Goal: Task Accomplishment & Management: Manage account settings

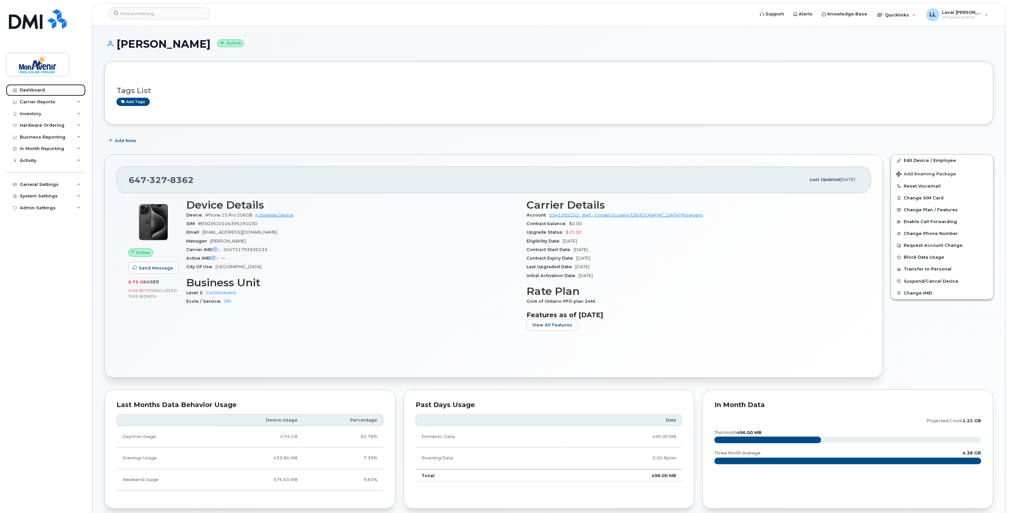
click at [38, 92] on div "Dashboard" at bounding box center [32, 90] width 25 height 5
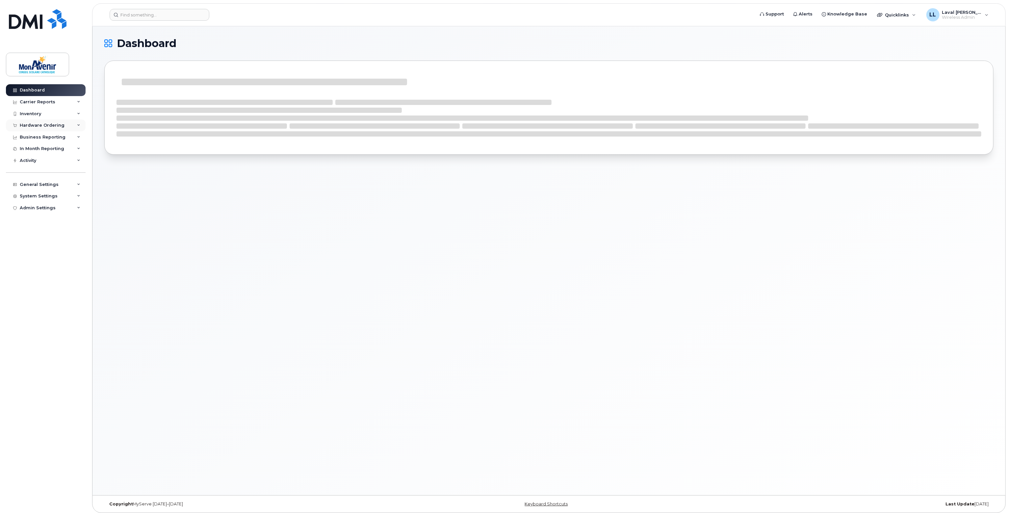
click at [39, 125] on div "Hardware Ordering" at bounding box center [42, 125] width 45 height 5
click at [28, 151] on div "Orders" at bounding box center [31, 150] width 16 height 6
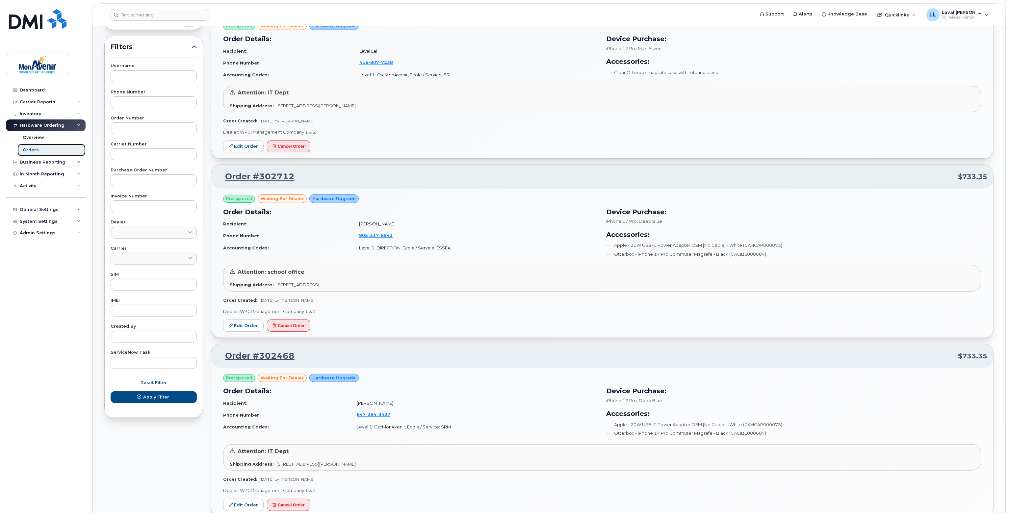
scroll to position [132, 0]
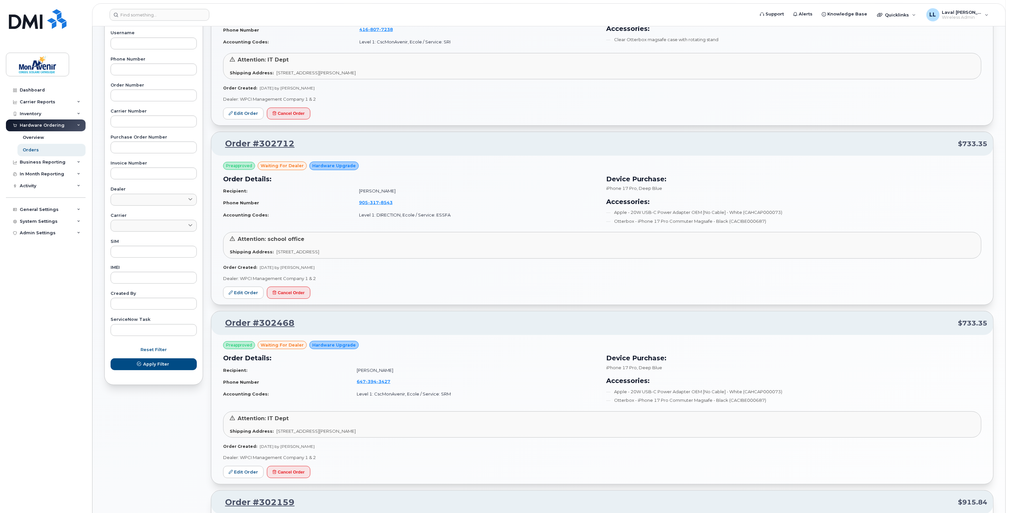
click at [41, 127] on div "Hardware Ordering" at bounding box center [42, 125] width 45 height 5
click at [30, 129] on div "Hardware Ordering" at bounding box center [46, 125] width 80 height 12
click at [28, 153] on link "Orders" at bounding box center [51, 150] width 68 height 13
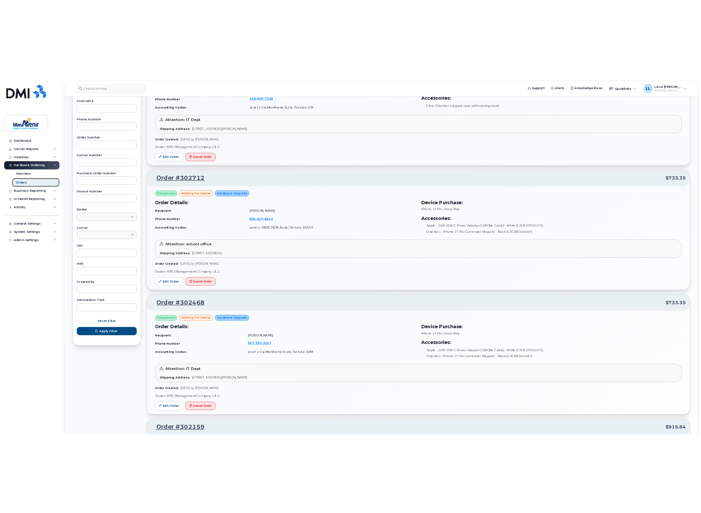
scroll to position [0, 0]
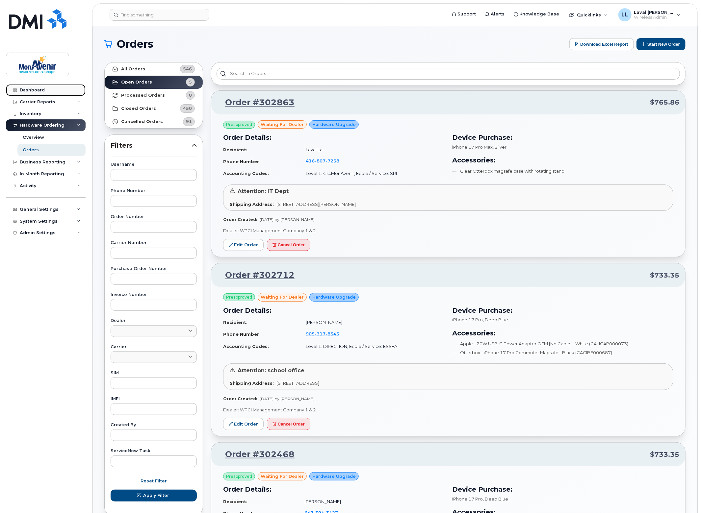
click at [28, 90] on div "Dashboard" at bounding box center [32, 90] width 25 height 5
